Goal: Transaction & Acquisition: Purchase product/service

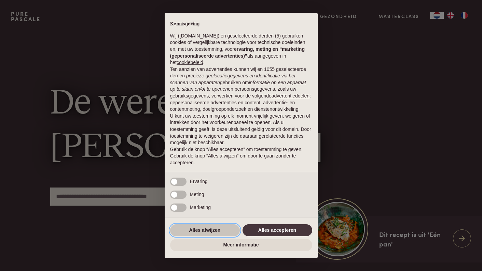
click at [184, 235] on button "Alles afwijzen" at bounding box center [205, 231] width 70 height 12
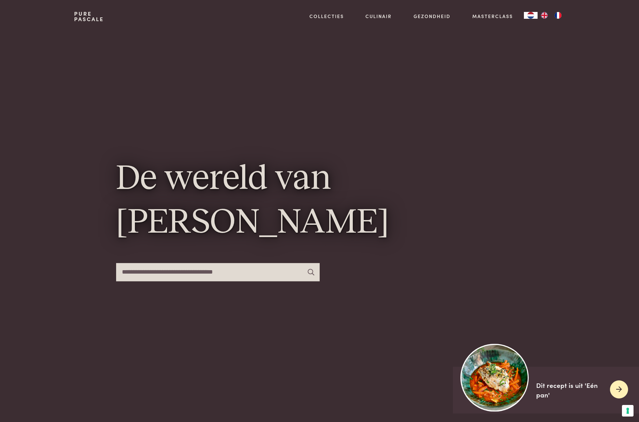
click at [481, 271] on div "Dit recept is uit 'Eén pan'" at bounding box center [570, 390] width 68 height 19
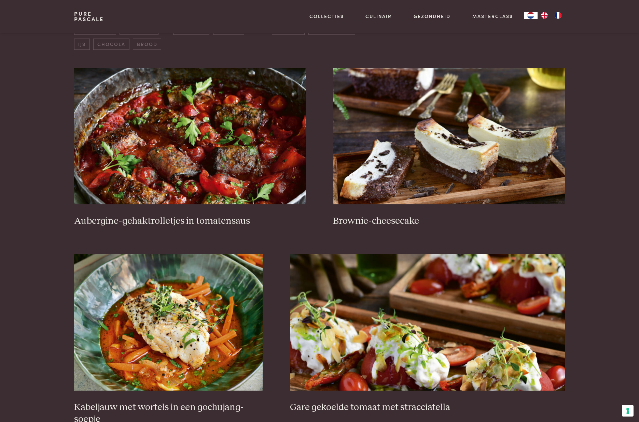
scroll to position [254, 0]
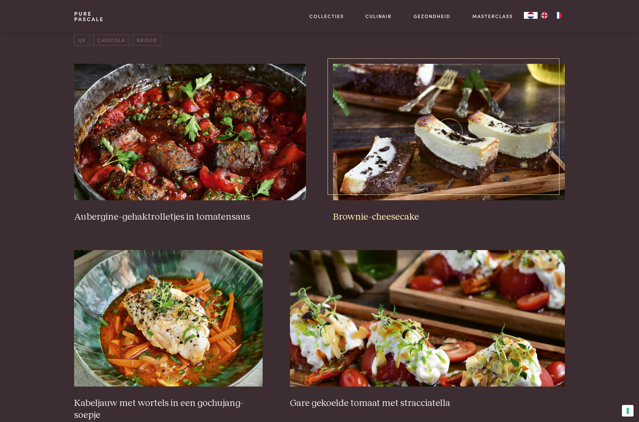
click at [373, 172] on img at bounding box center [448, 132] width 231 height 137
click at [204, 295] on img at bounding box center [168, 318] width 188 height 137
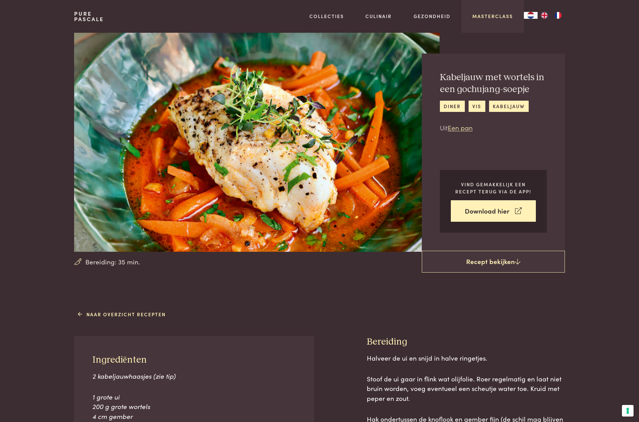
click at [485, 17] on link "Masterclass" at bounding box center [492, 16] width 41 height 7
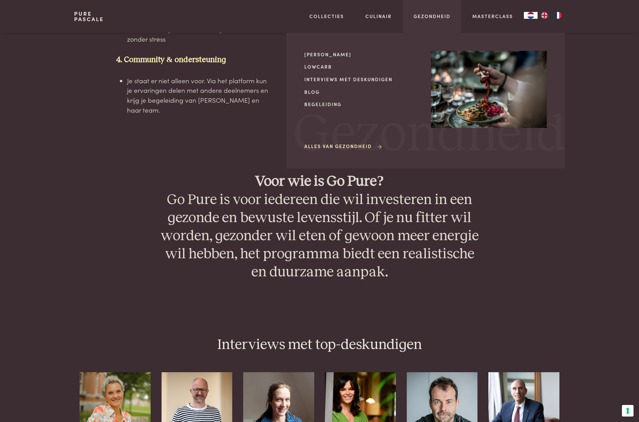
scroll to position [1617, 0]
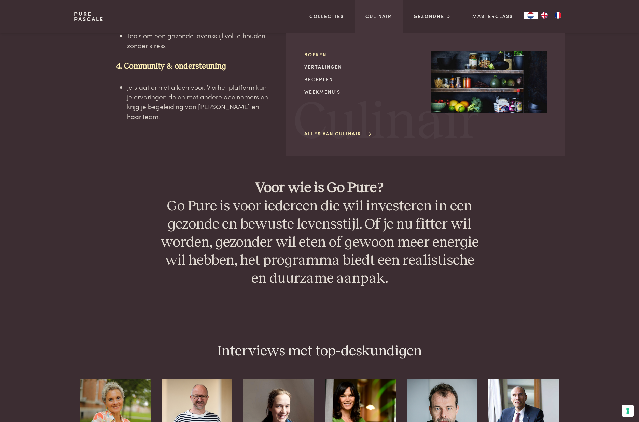
click at [318, 52] on link "Boeken" at bounding box center [362, 54] width 116 height 7
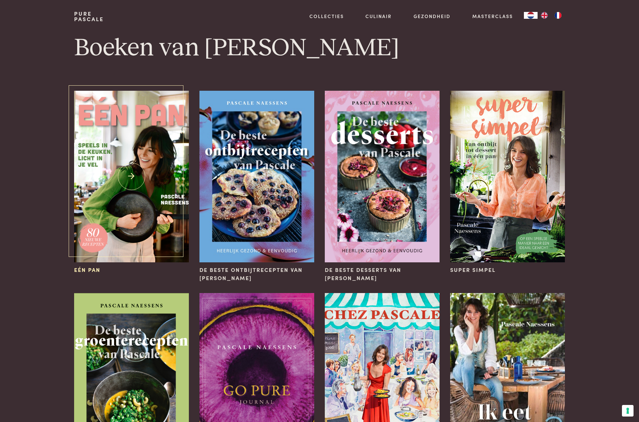
click at [114, 177] on img at bounding box center [131, 177] width 114 height 172
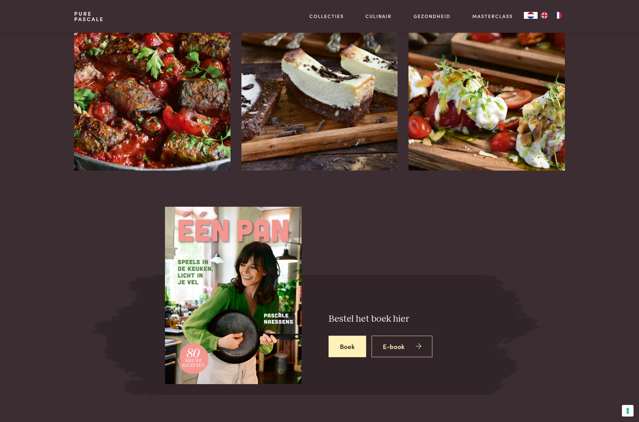
scroll to position [945, 0]
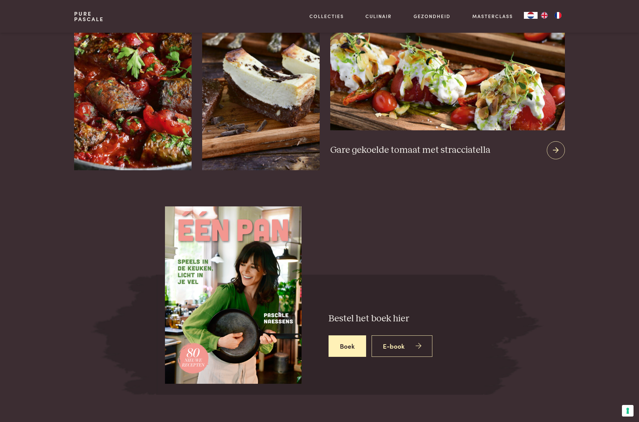
click at [462, 97] on img at bounding box center [447, 48] width 234 height 165
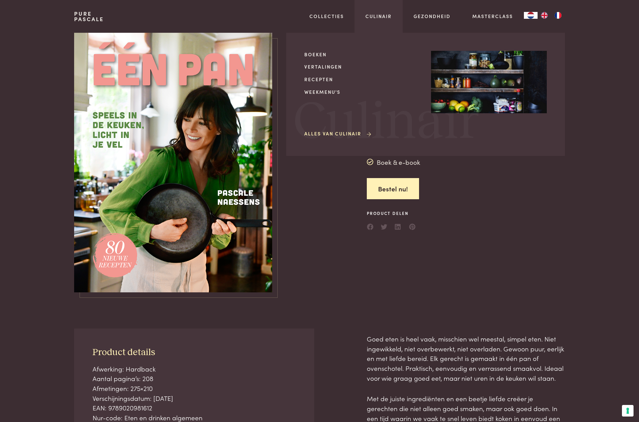
scroll to position [0, 0]
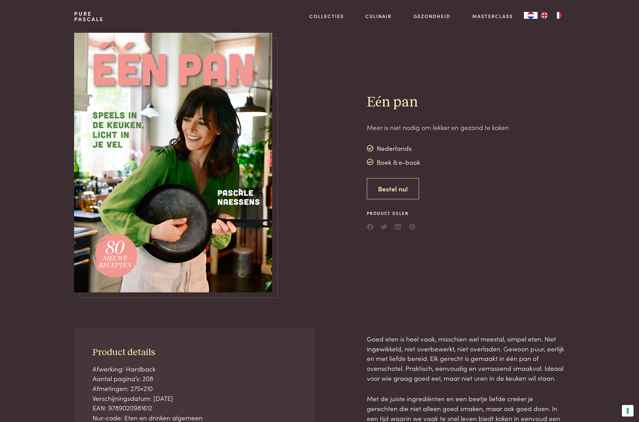
click at [384, 193] on link "Bestel nu!" at bounding box center [393, 189] width 52 height 22
